Goal: Transaction & Acquisition: Purchase product/service

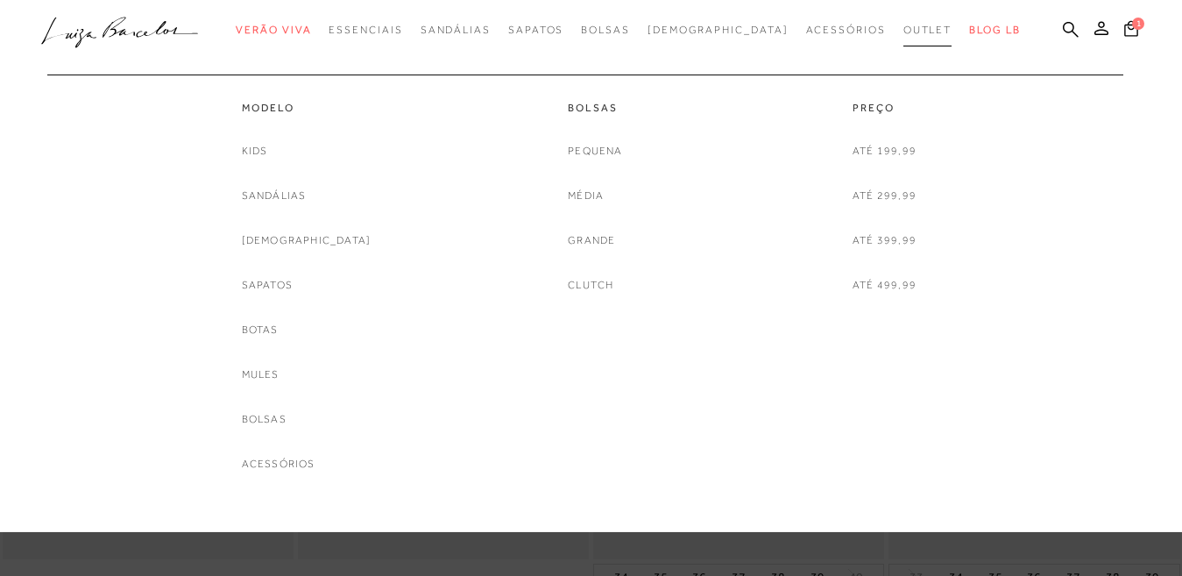
click at [904, 29] on span "Outlet" at bounding box center [928, 30] width 49 height 12
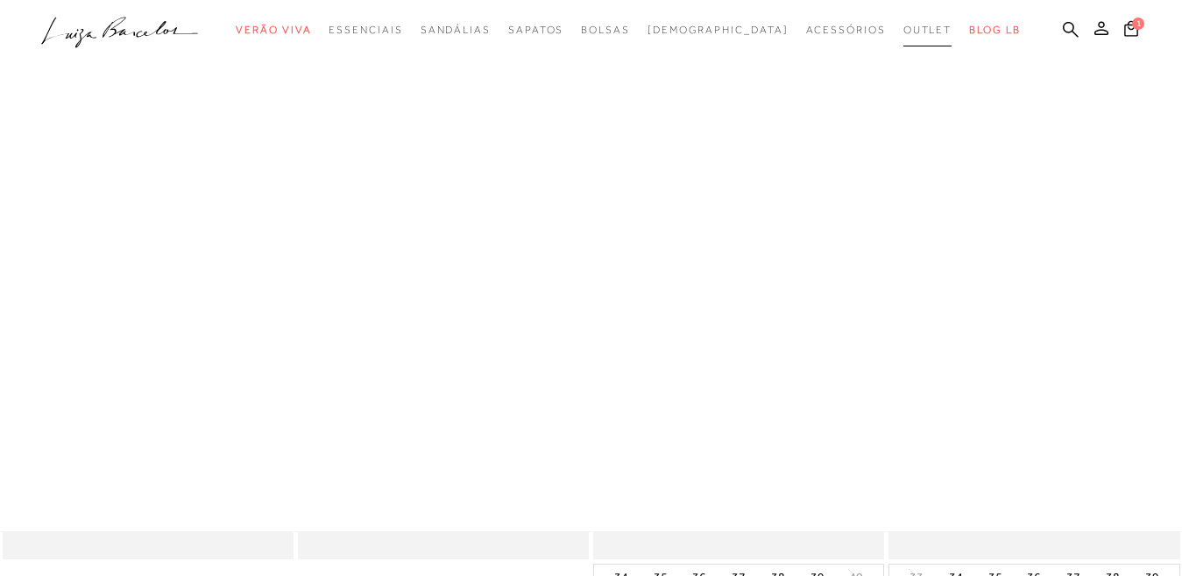
click at [904, 29] on span "Outlet" at bounding box center [928, 30] width 49 height 12
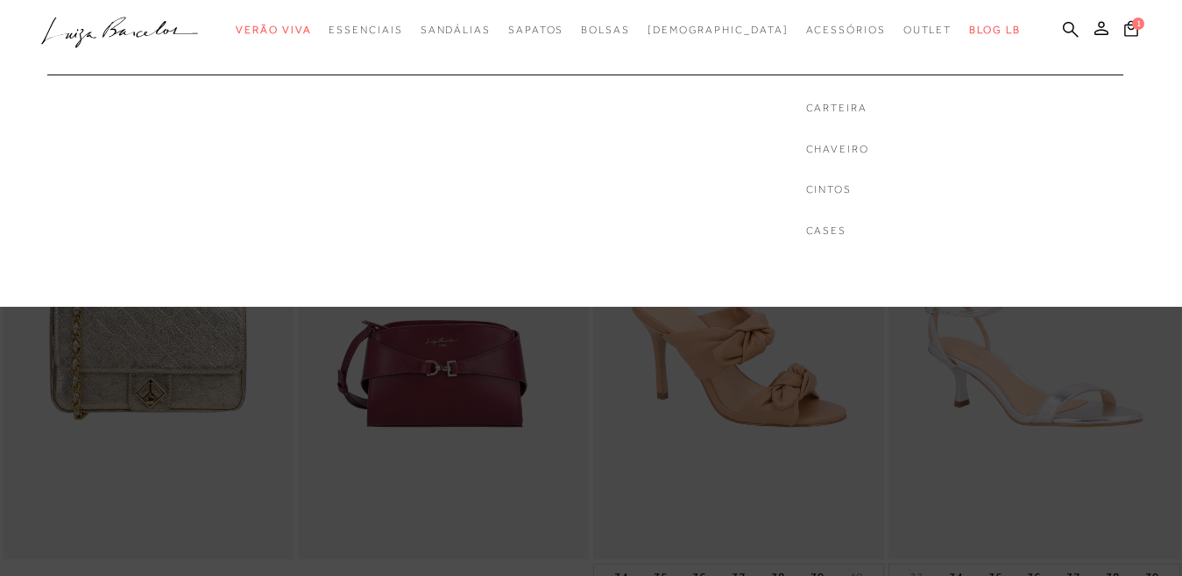
drag, startPoint x: 610, startPoint y: 142, endPoint x: 641, endPoint y: 153, distance: 32.7
click at [641, 153] on ul "Carteira [GEOGRAPHIC_DATA] Cintos Cases" at bounding box center [838, 155] width 414 height 219
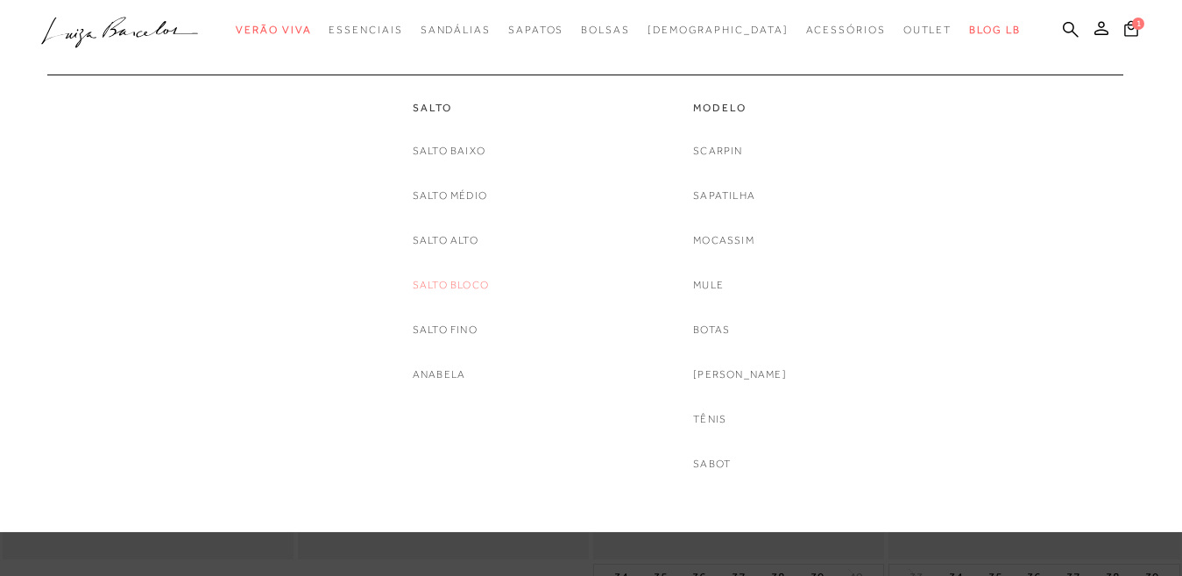
click at [467, 284] on link "Salto Bloco" at bounding box center [451, 285] width 76 height 18
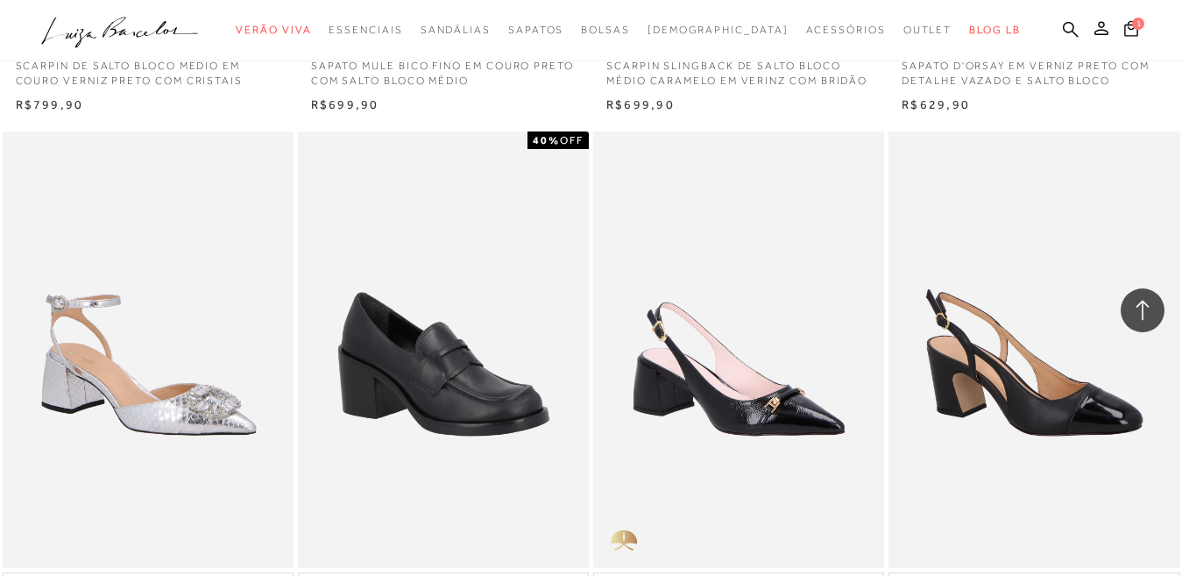
scroll to position [1753, 0]
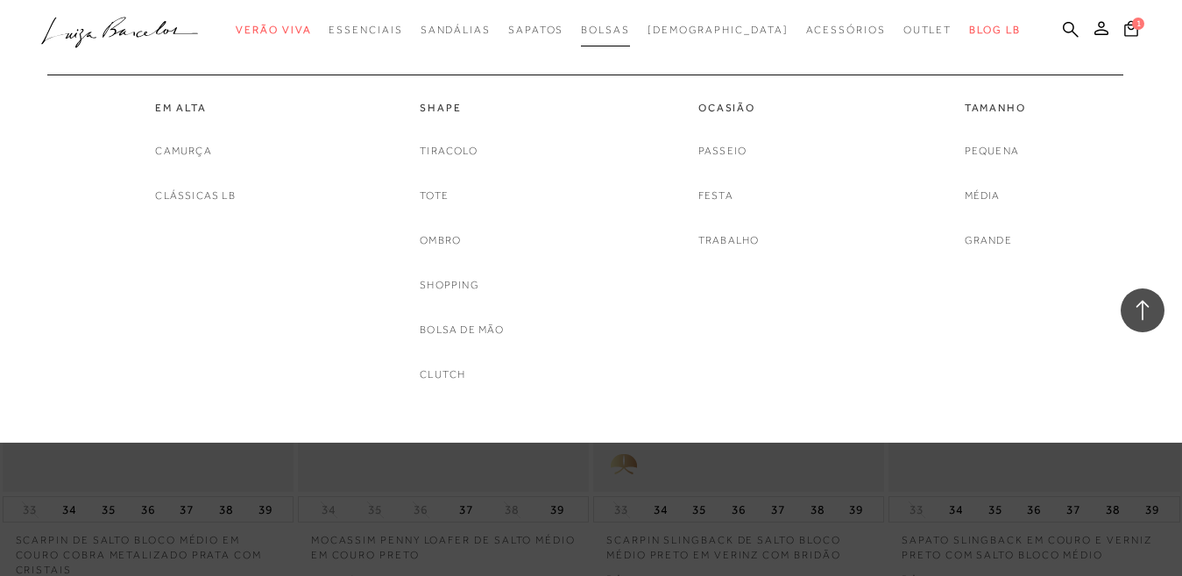
click at [630, 31] on span "Bolsas" at bounding box center [605, 30] width 49 height 12
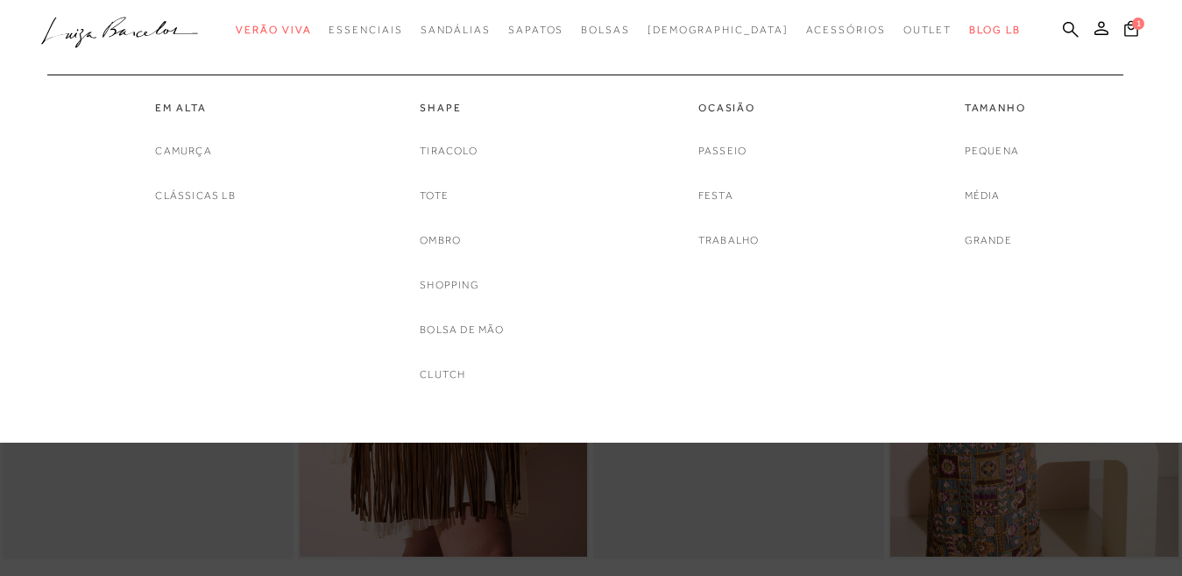
click at [40, 400] on ul "Em Alta [GEOGRAPHIC_DATA] Clássicas LB Shape Tiracolo Tote Ombro" at bounding box center [577, 223] width 1075 height 355
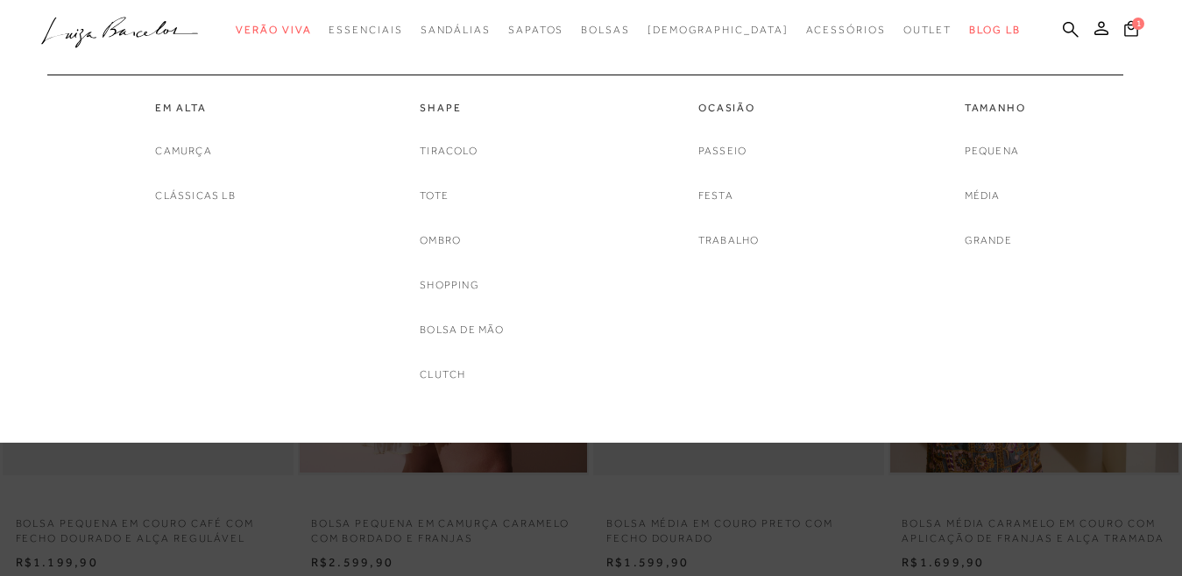
scroll to position [105, 0]
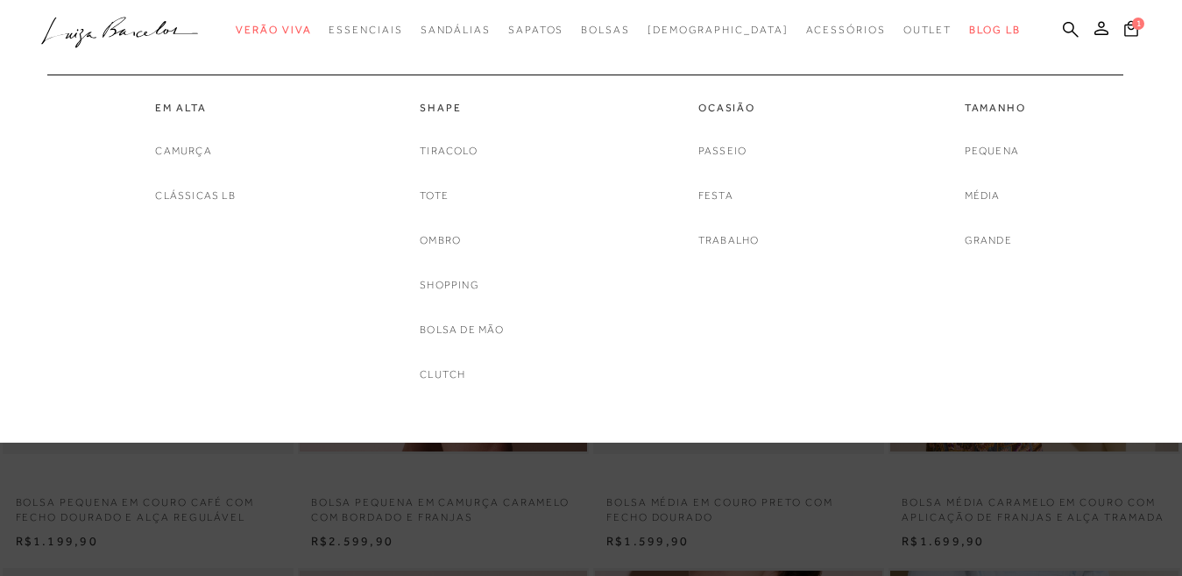
click at [40, 400] on ul "Em Alta [GEOGRAPHIC_DATA] Clássicas LB Shape Tiracolo Tote Ombro" at bounding box center [577, 223] width 1075 height 355
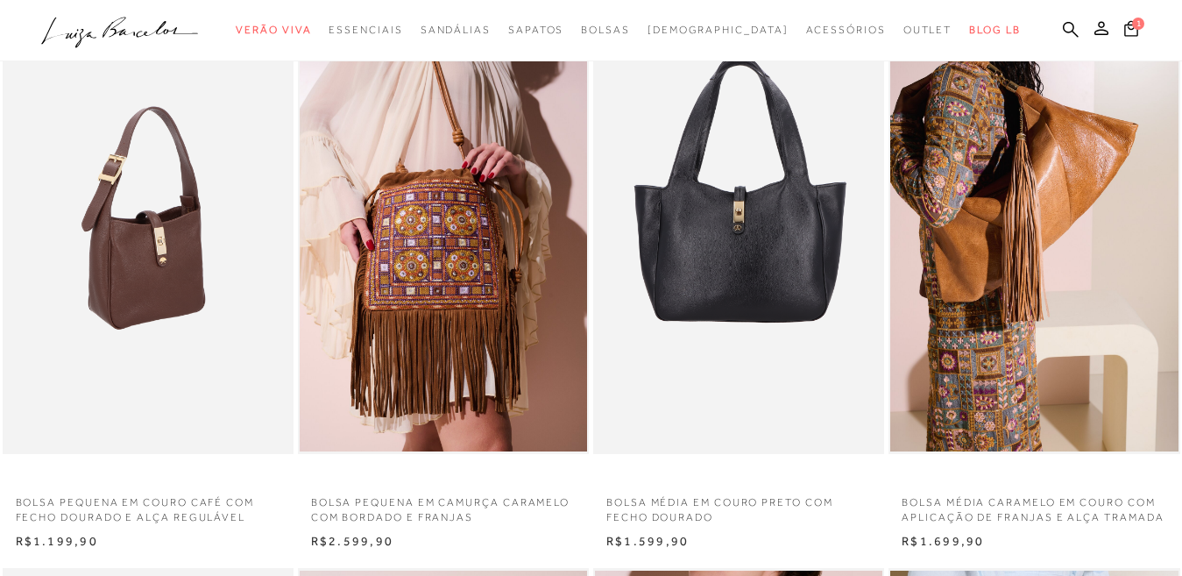
click at [24, 299] on ul at bounding box center [147, 235] width 287 height 431
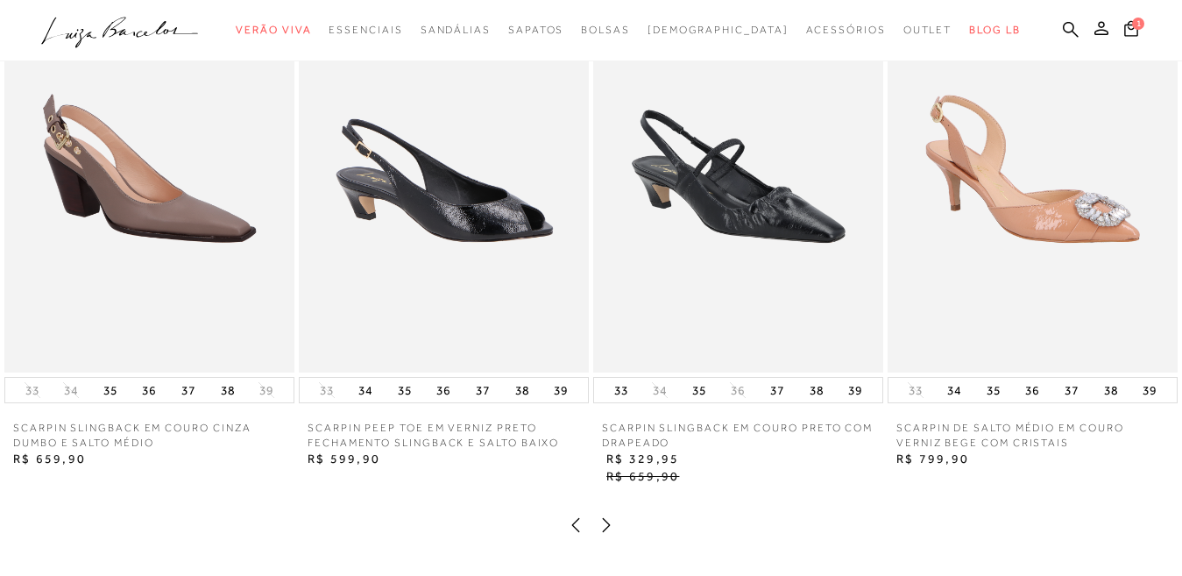
scroll to position [1370, 0]
